Goal: Task Accomplishment & Management: Manage account settings

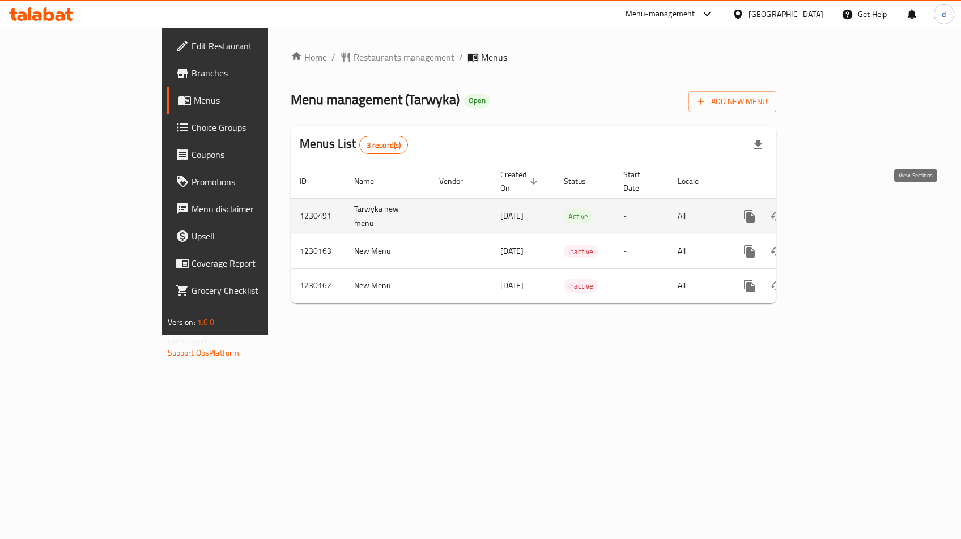
click at [838, 210] on icon "enhanced table" at bounding box center [831, 217] width 14 height 14
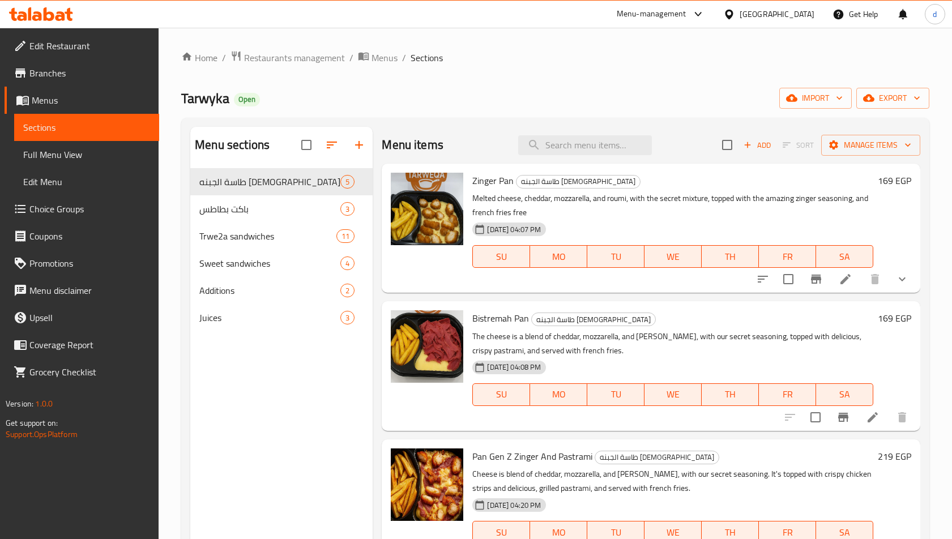
click at [53, 203] on span "Choice Groups" at bounding box center [89, 209] width 121 height 14
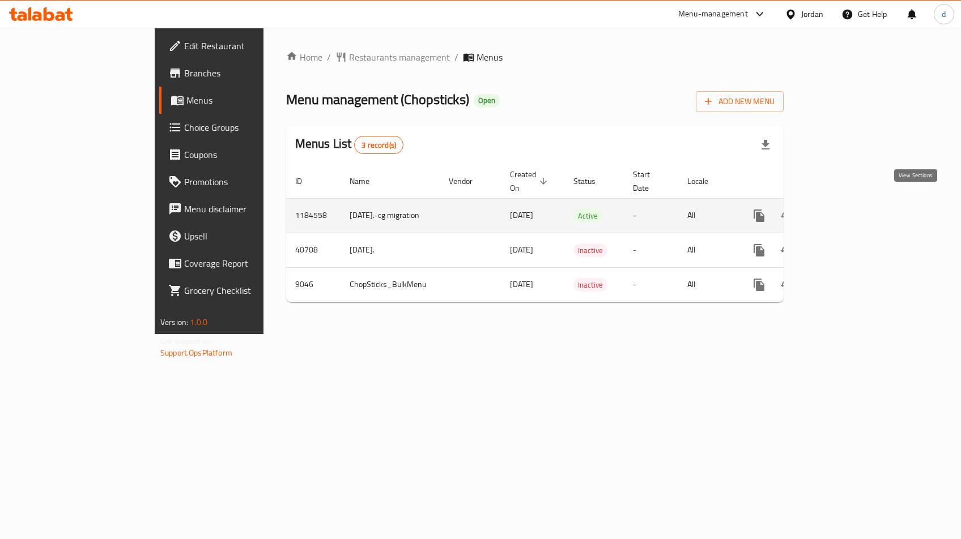
click at [847, 209] on icon "enhanced table" at bounding box center [841, 216] width 14 height 14
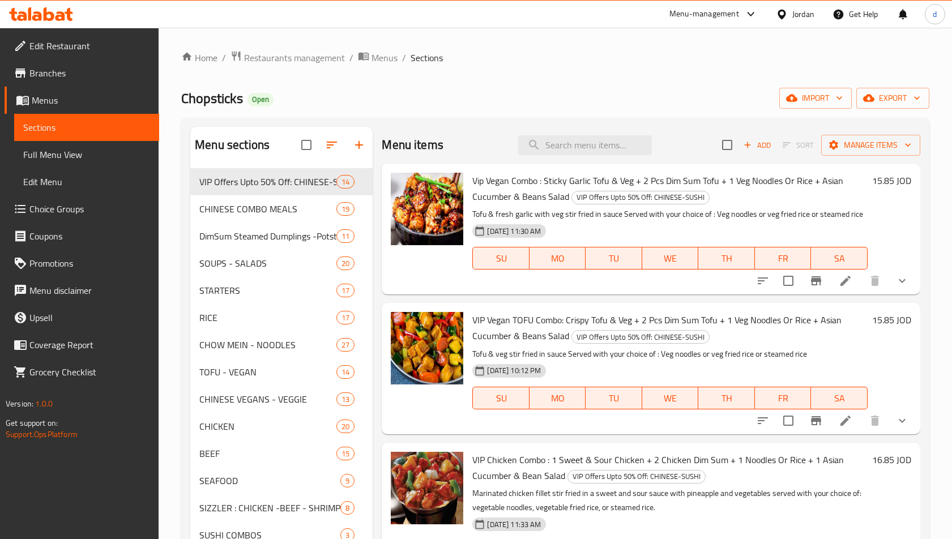
click at [74, 202] on span "Choice Groups" at bounding box center [89, 209] width 121 height 14
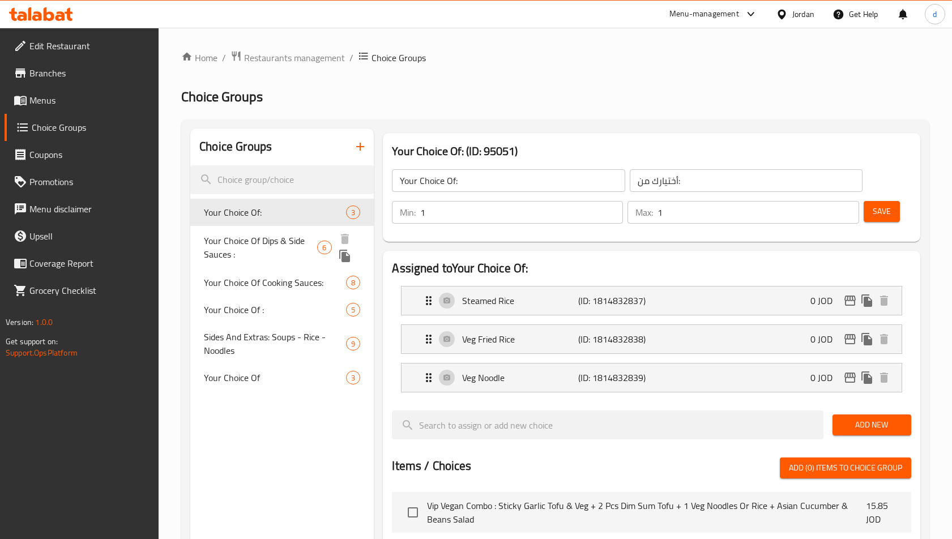
click at [274, 236] on span "Your Choice Of Dips & Side Sauces :" at bounding box center [260, 247] width 113 height 27
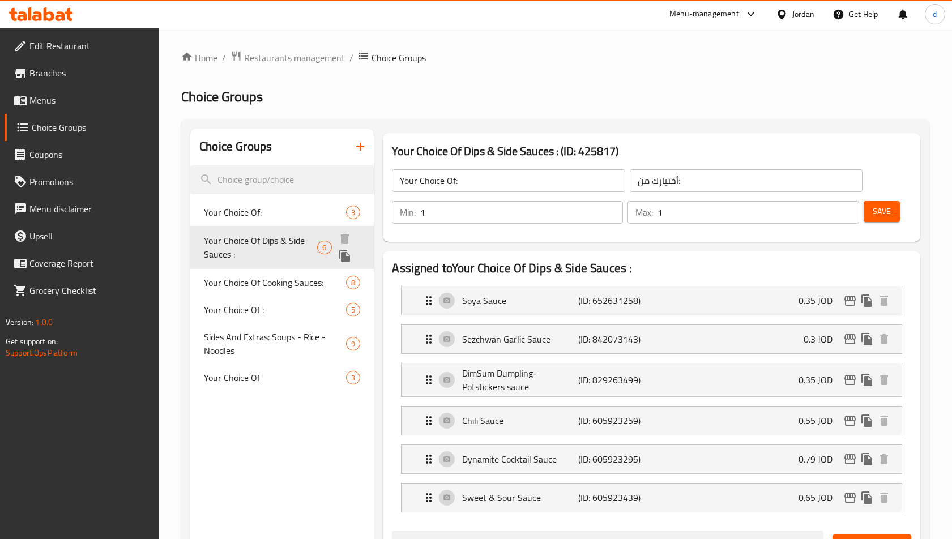
type input "Your Choice Of Dips & Side Sauces :"
type input "اختيارك من الصلصات الجانبية والغموس:"
type input "0"
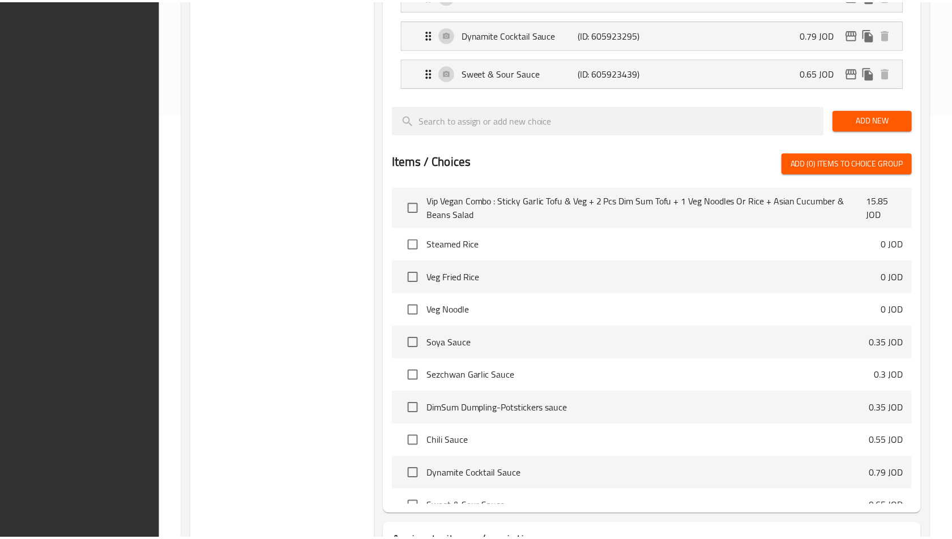
scroll to position [517, 0]
